Goal: Find specific page/section: Find specific page/section

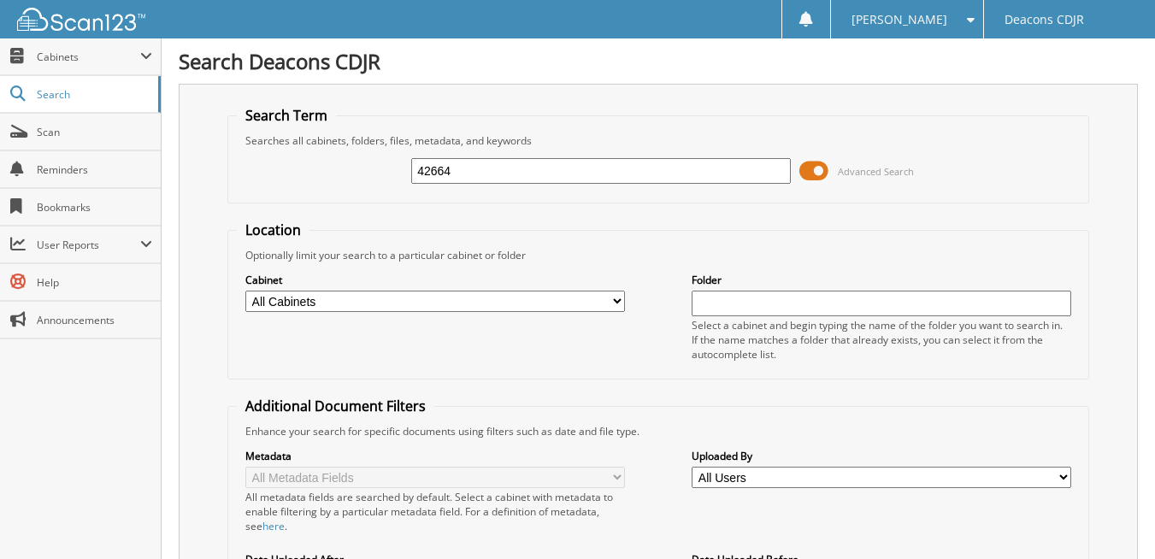
type input "42664"
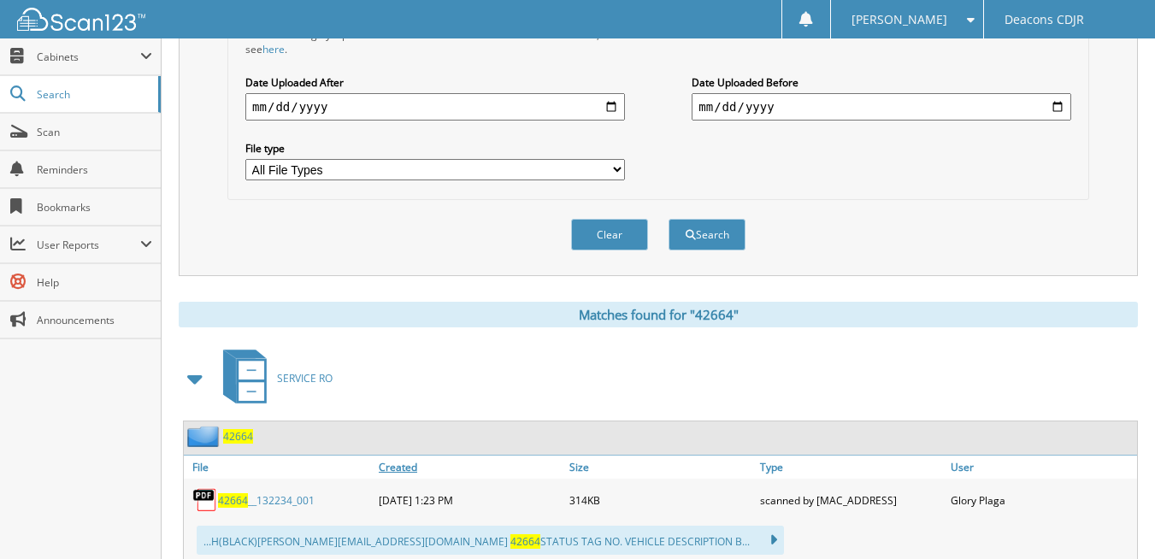
scroll to position [599, 0]
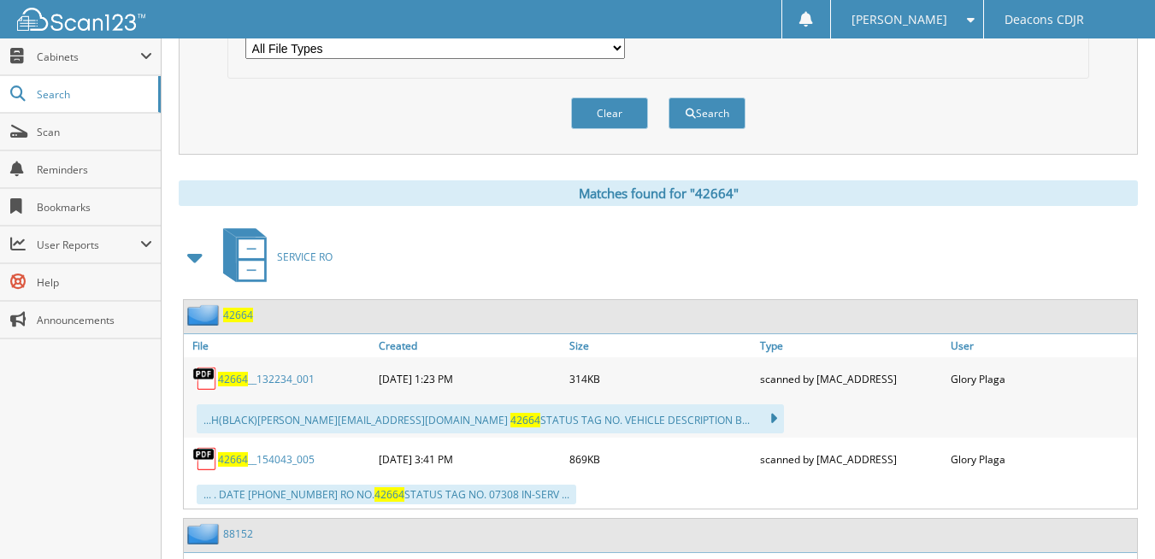
click at [228, 375] on span "42664" at bounding box center [233, 379] width 30 height 15
click at [231, 460] on span "42664" at bounding box center [233, 459] width 30 height 15
click at [231, 459] on span "42664" at bounding box center [233, 459] width 30 height 15
click at [242, 377] on span "42664" at bounding box center [233, 379] width 30 height 15
